Goal: Find specific page/section: Find specific page/section

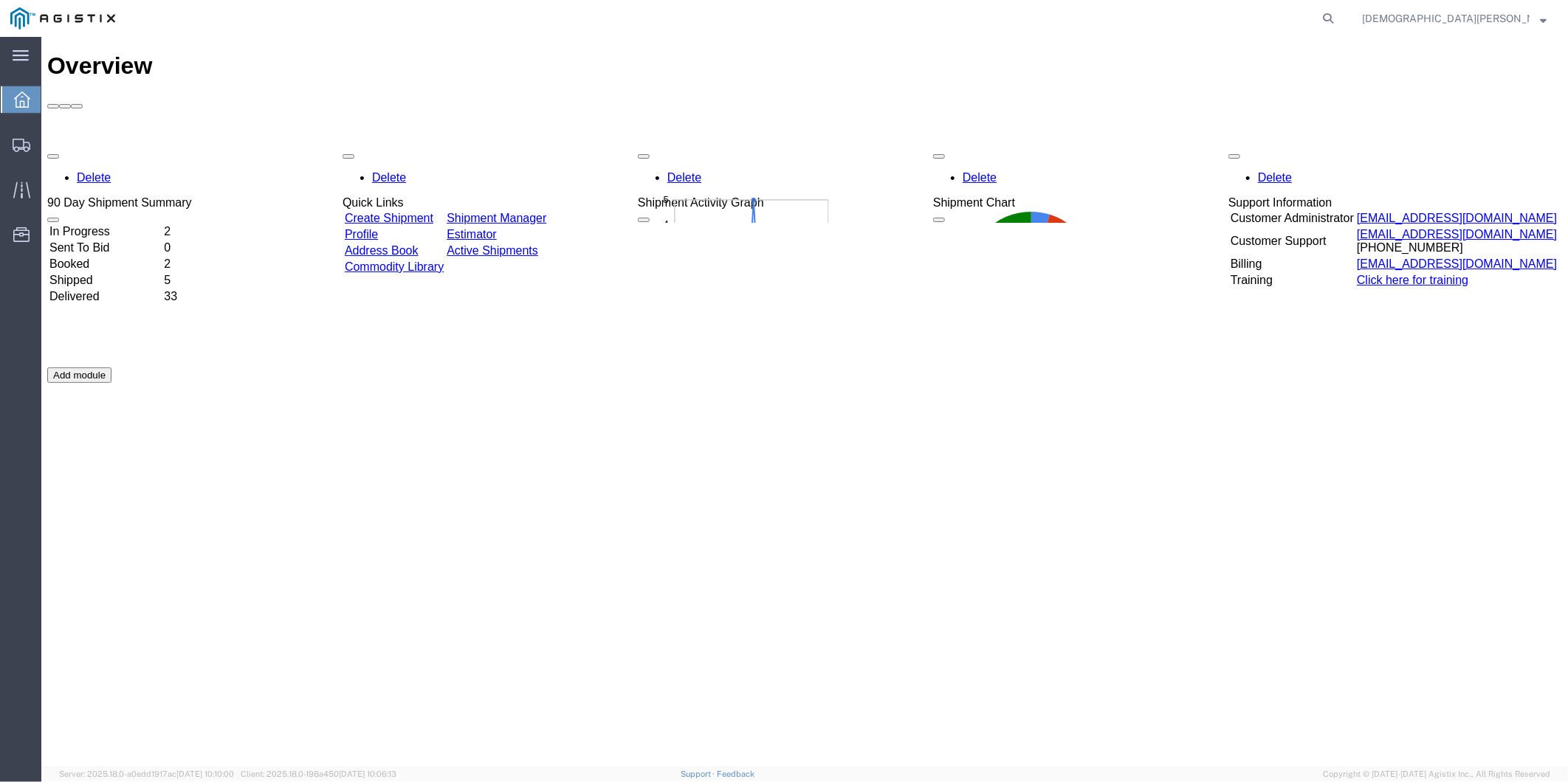
click at [1158, 6] on agx-global-search at bounding box center [1103, 18] width 472 height 37
click at [1338, 15] on icon at bounding box center [1328, 18] width 21 height 21
click at [1135, 19] on input "search" at bounding box center [1093, 19] width 449 height 36
paste input "LGCVQ-25242-0174"
type input "LGCVQ-25242-0174"
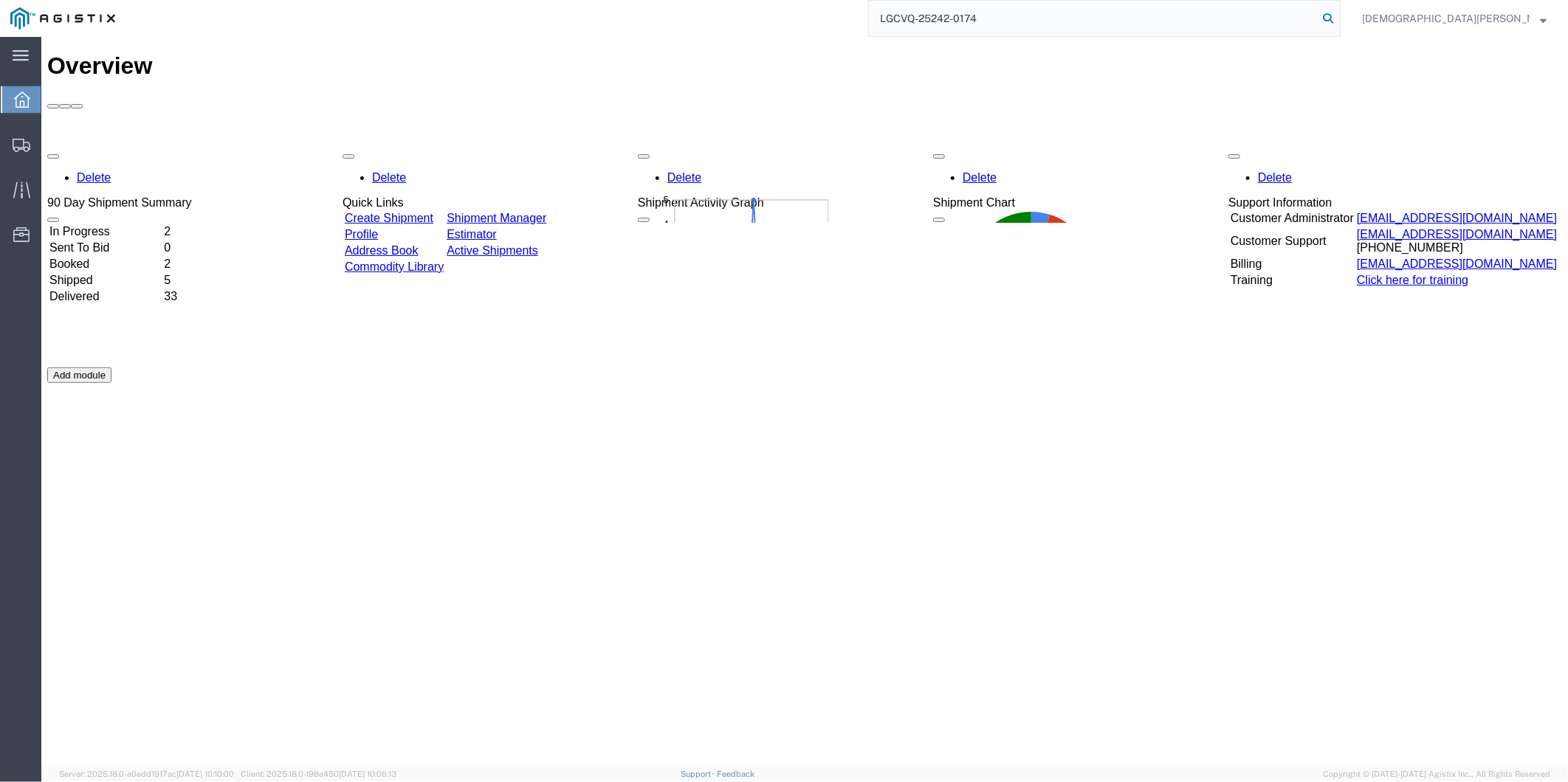
click at [1338, 17] on icon at bounding box center [1328, 18] width 21 height 21
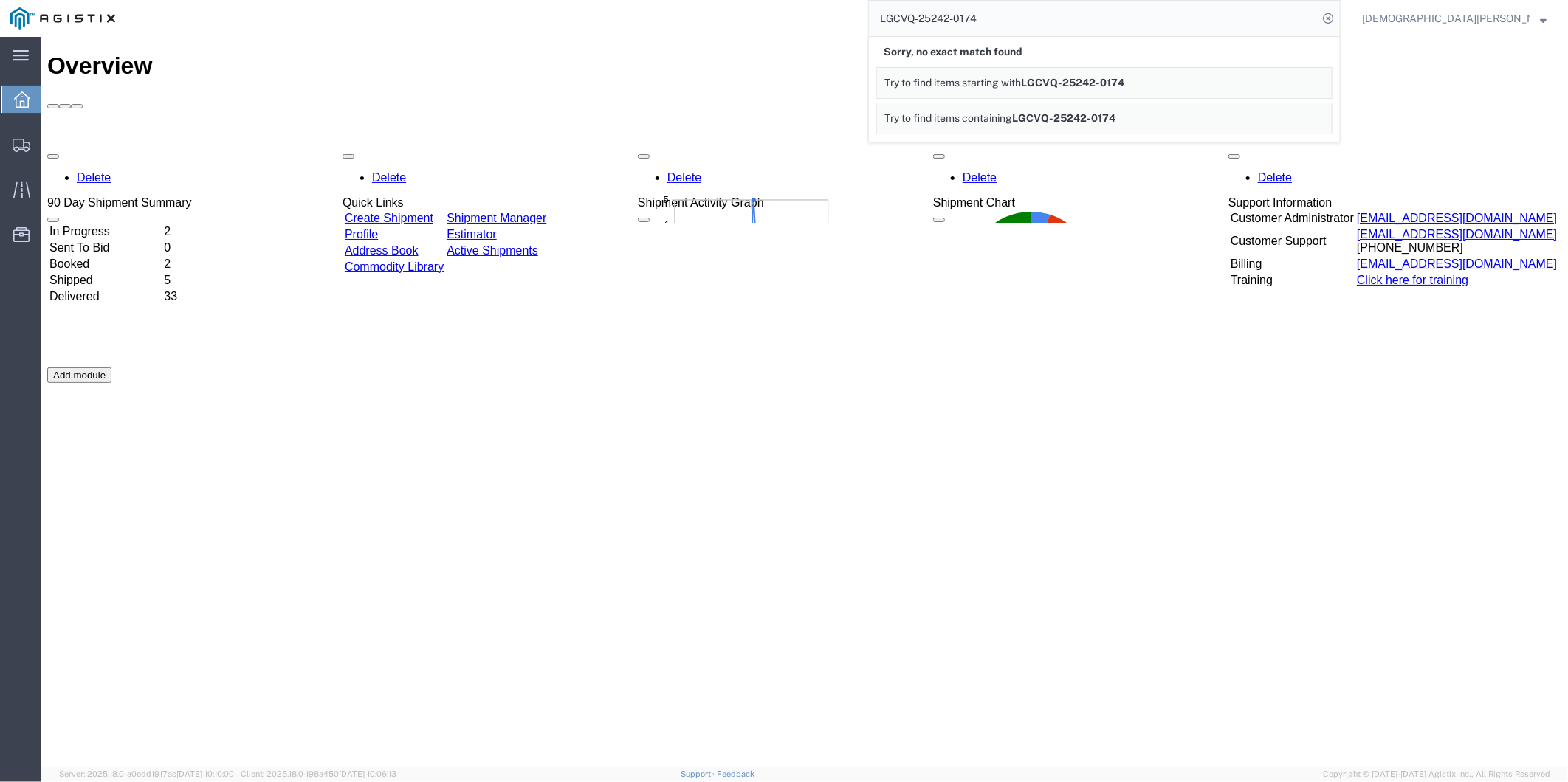
click at [1545, 19] on strong "button" at bounding box center [1542, 18] width 7 height 5
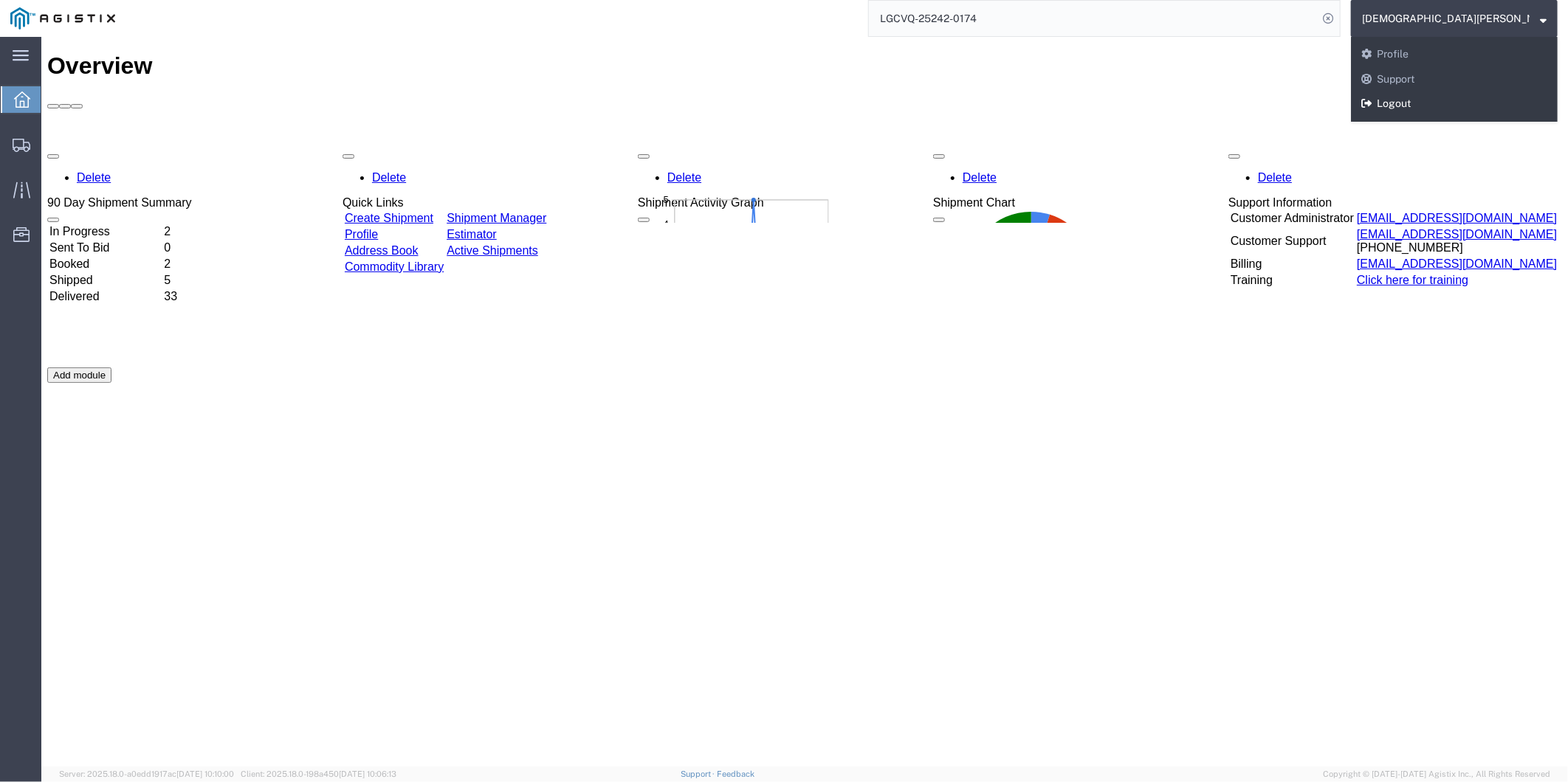
click at [1490, 113] on link "Logout" at bounding box center [1454, 103] width 207 height 25
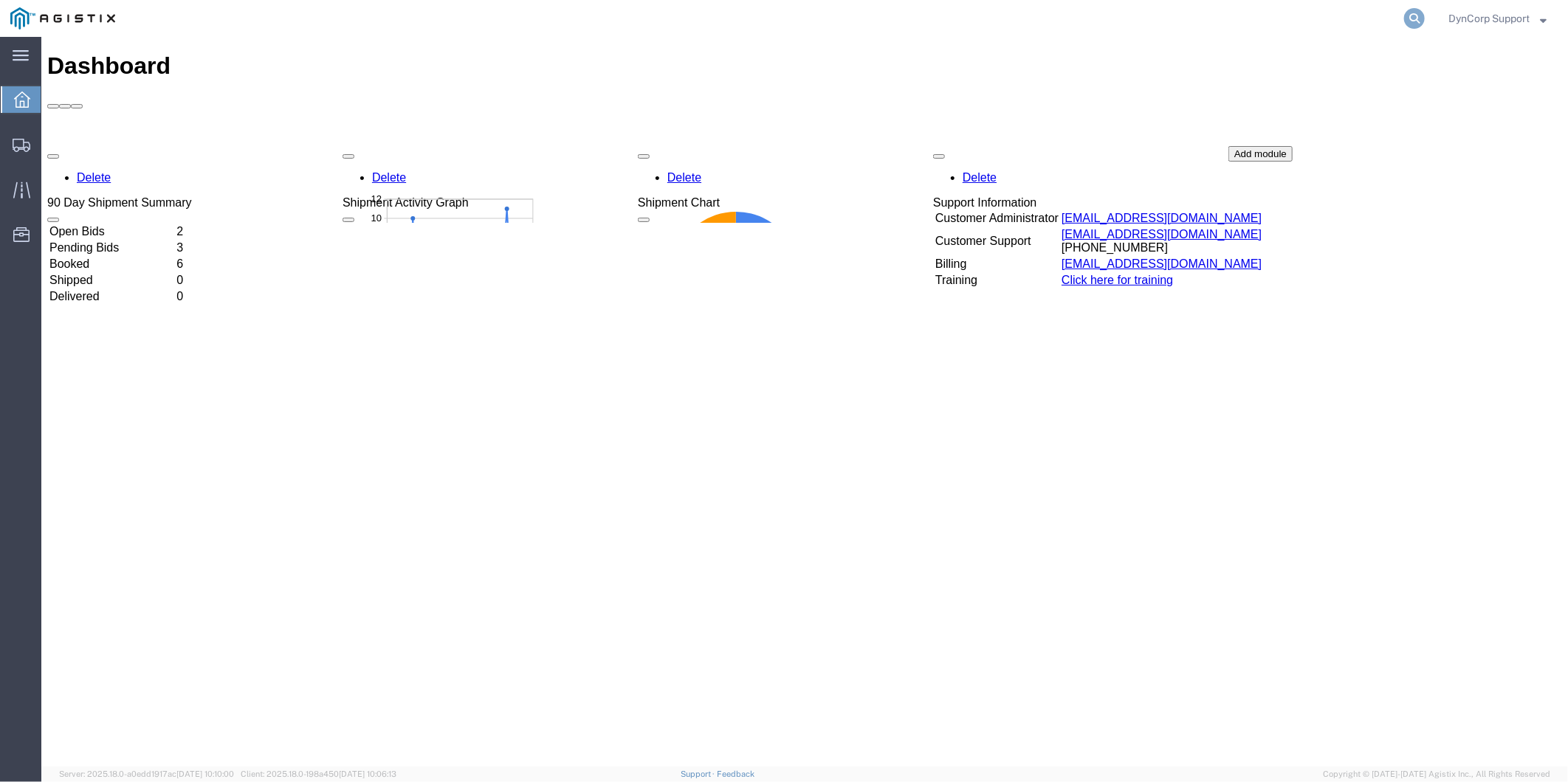
click at [1407, 19] on icon at bounding box center [1414, 18] width 21 height 21
click at [1307, 18] on input "search" at bounding box center [1179, 19] width 449 height 36
paste input "LGCVQ-25242-0174"
type input "LGCVQ-25242-0174"
click at [1408, 21] on icon at bounding box center [1414, 18] width 21 height 21
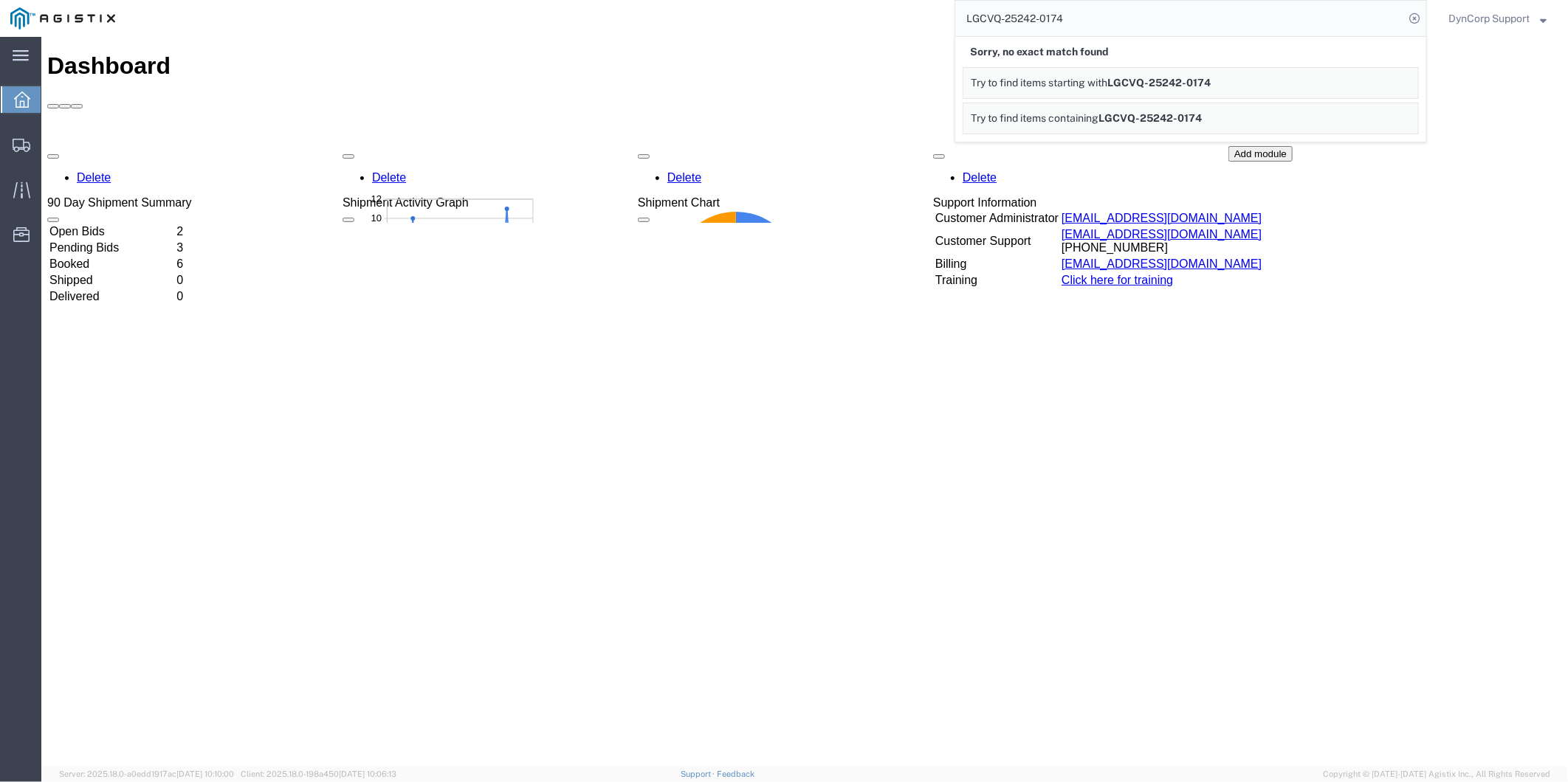
click at [1177, 82] on span "LGCVQ-25242-0174" at bounding box center [1159, 82] width 103 height 12
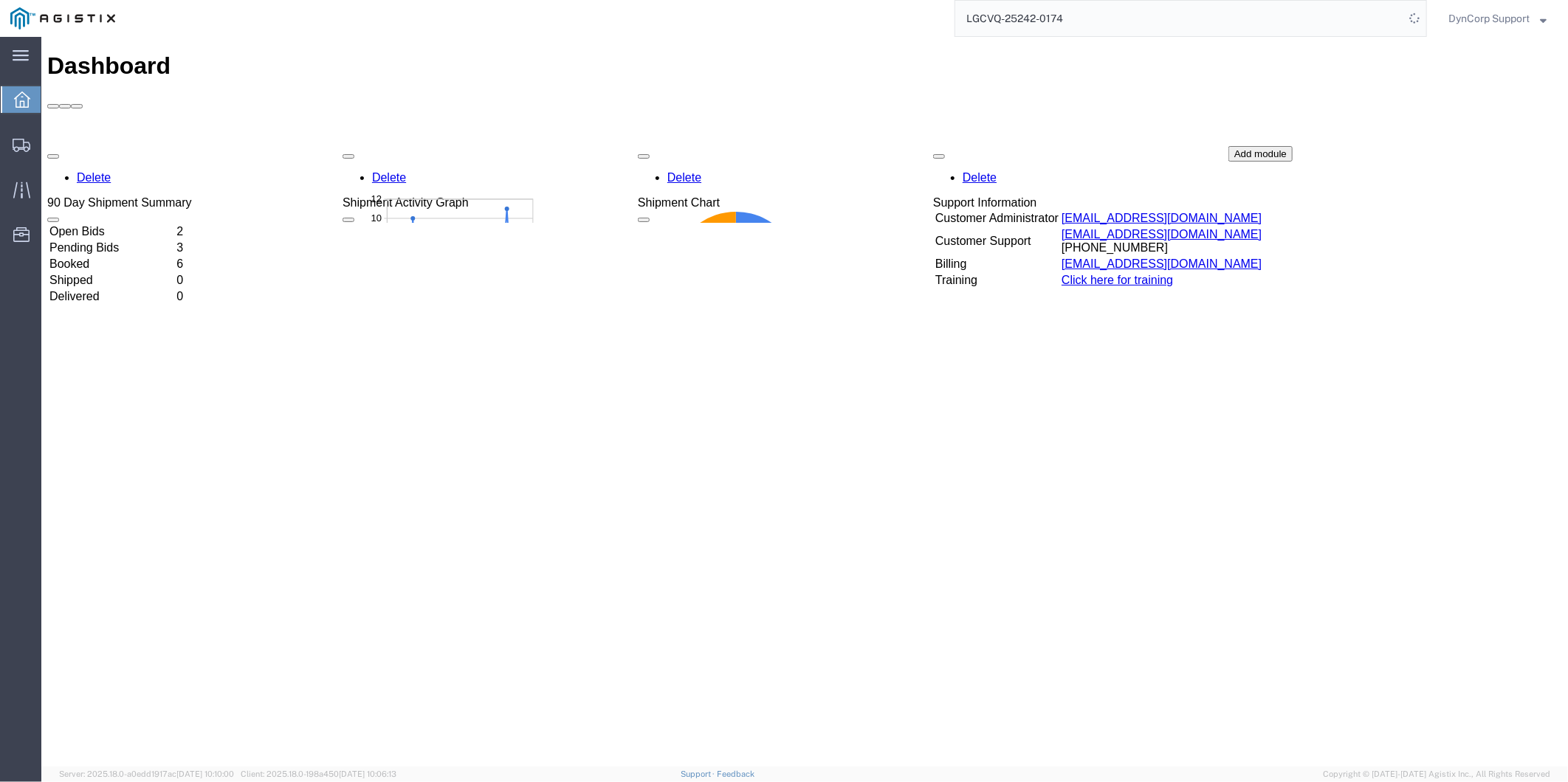
click at [1356, 21] on input "LGCVQ-25242-0174" at bounding box center [1179, 19] width 449 height 36
click at [26, 143] on icon at bounding box center [22, 145] width 18 height 13
